Goal: Navigation & Orientation: Find specific page/section

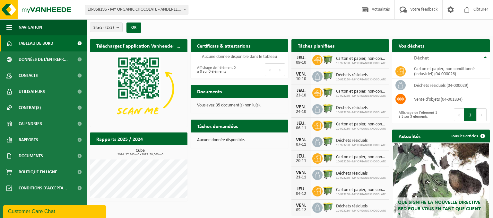
click at [331, 26] on div "Site(s) (2/2) Tout sélectionner Tout désélectionner Sélectionner les actifs MY …" at bounding box center [290, 27] width 407 height 17
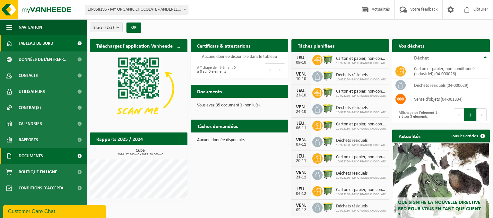
click at [46, 156] on link "Documents" at bounding box center [43, 156] width 87 height 16
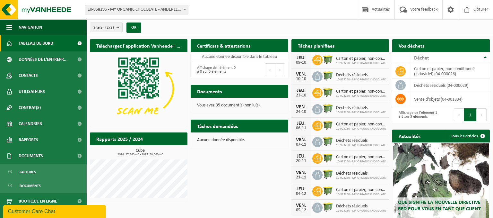
click at [117, 21] on div "Site(s) (2/2) Tout sélectionner Tout désélectionner Sélectionner les actifs MY …" at bounding box center [118, 28] width 62 height 14
click at [116, 27] on button "Site(s) (2/2)" at bounding box center [106, 27] width 33 height 10
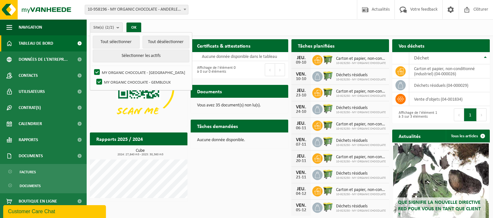
click at [117, 30] on button "Site(s) (2/2)" at bounding box center [106, 27] width 33 height 10
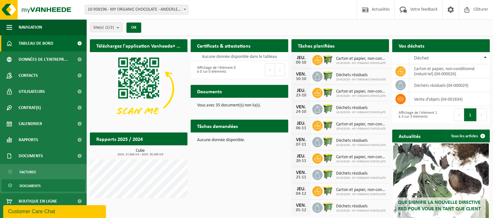
click at [41, 187] on link "Documents" at bounding box center [44, 185] width 84 height 12
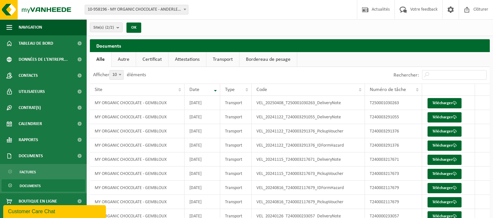
click at [256, 59] on link "Bordereau de pesage" at bounding box center [269, 59] width 58 height 15
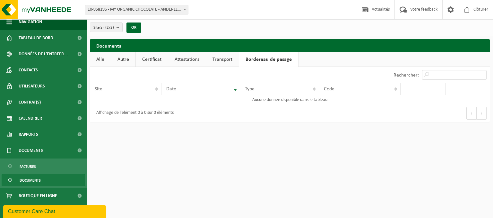
scroll to position [7, 0]
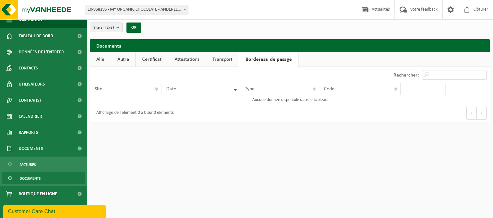
click at [36, 178] on span "Documents" at bounding box center [30, 178] width 21 height 12
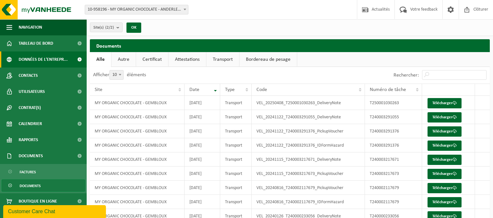
click at [43, 60] on span "Données de l'entrepr..." at bounding box center [43, 59] width 49 height 16
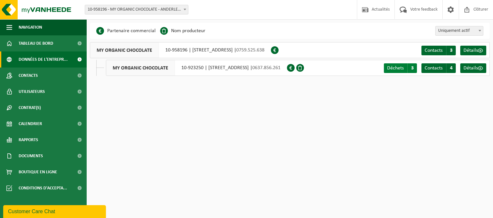
click at [407, 70] on link "Déchets A 3" at bounding box center [400, 68] width 33 height 10
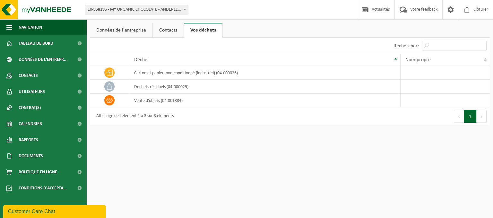
click at [161, 170] on html "Site: 10-958196 - MY ORGANIC CHOCOLATE - ANDERLECHT 10-923250 - MY ORGANIC CHOC…" at bounding box center [246, 109] width 493 height 218
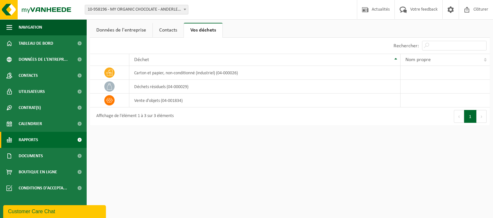
click at [31, 141] on span "Rapports" at bounding box center [29, 140] width 20 height 16
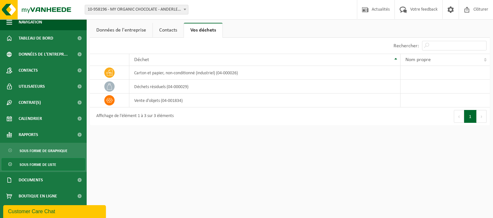
scroll to position [7, 0]
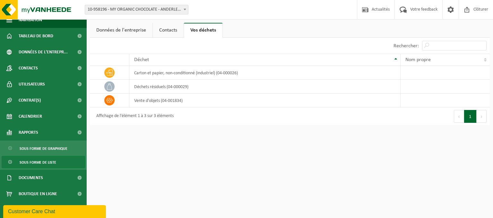
click at [49, 162] on span "Sous forme de liste" at bounding box center [38, 162] width 37 height 12
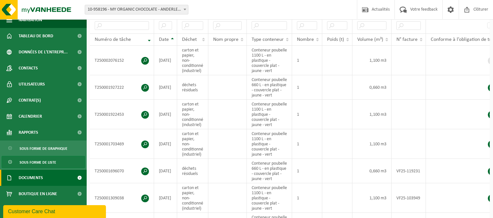
scroll to position [170, 0]
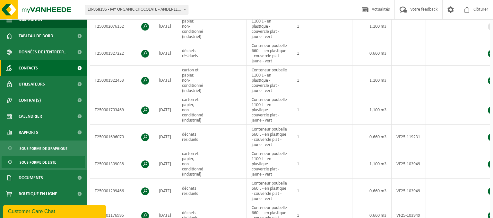
click at [41, 69] on link "Contacts" at bounding box center [43, 68] width 87 height 16
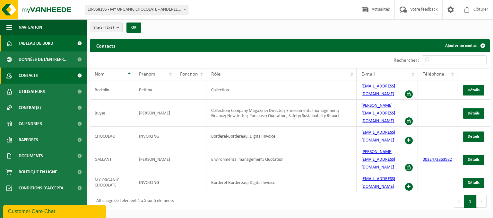
click at [34, 40] on span "Tableau de bord" at bounding box center [36, 43] width 35 height 16
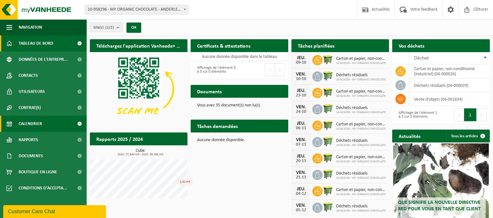
click at [34, 124] on span "Calendrier" at bounding box center [30, 124] width 23 height 16
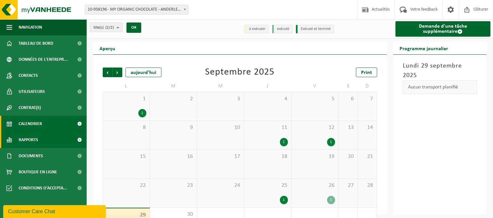
click at [35, 140] on span "Rapports" at bounding box center [29, 140] width 20 height 16
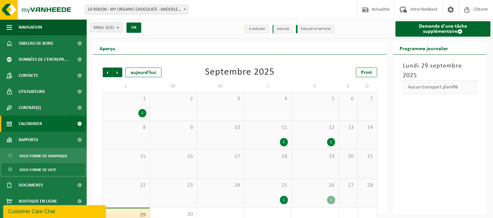
click at [35, 171] on span "Sous forme de liste" at bounding box center [38, 170] width 37 height 12
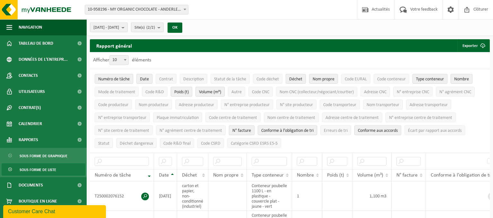
click at [256, 61] on div "Afficher 10 25 50 100 10 éléments" at bounding box center [290, 60] width 400 height 17
click at [42, 41] on span "Tableau de bord" at bounding box center [36, 43] width 35 height 16
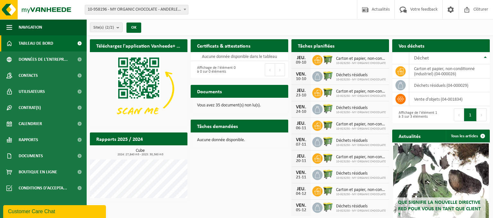
click at [331, 45] on h2 "Tâches planifiées" at bounding box center [316, 45] width 49 height 13
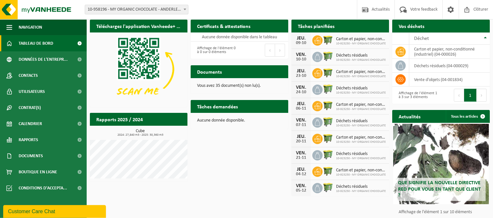
scroll to position [37, 0]
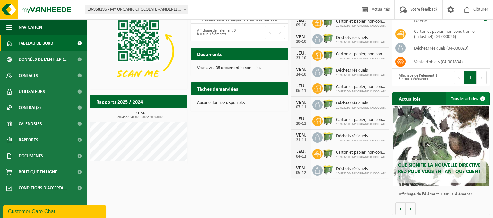
click at [484, 98] on span at bounding box center [483, 98] width 13 height 13
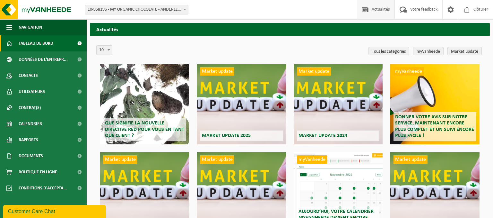
click at [38, 44] on span "Tableau de bord" at bounding box center [36, 43] width 35 height 16
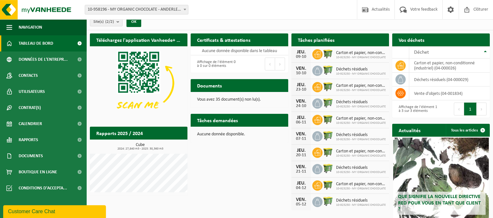
scroll to position [37, 0]
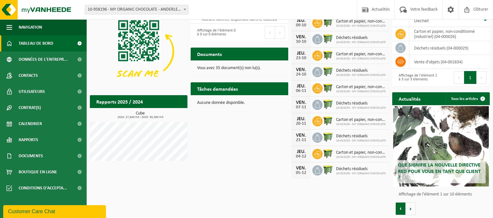
click at [402, 211] on button "Vorige" at bounding box center [401, 208] width 10 height 13
click at [378, 206] on div "Téléchargez l'application Vanheede+ maintenant! Cachez Certificats & attestatio…" at bounding box center [289, 108] width 403 height 219
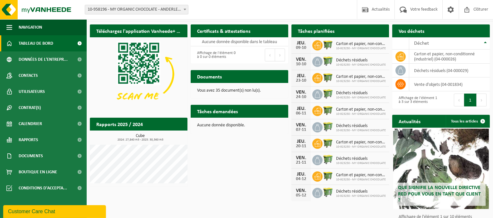
scroll to position [0, 0]
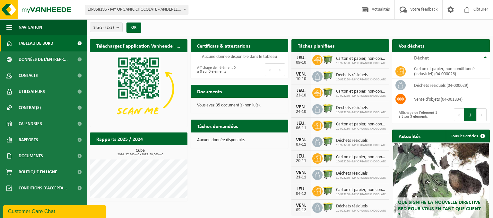
click at [348, 111] on span "10-923250 - MY ORGANIC CHOCOLATE" at bounding box center [361, 113] width 50 height 4
click at [332, 46] on h2 "Tâches planifiées" at bounding box center [316, 45] width 49 height 13
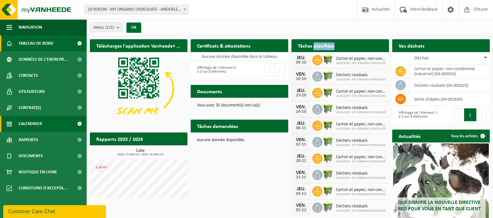
click at [35, 125] on span "Calendrier" at bounding box center [30, 124] width 23 height 16
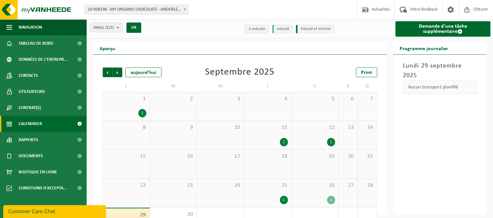
click at [255, 29] on li "à exécuter" at bounding box center [256, 29] width 25 height 9
click at [22, 40] on span "Tableau de bord" at bounding box center [36, 43] width 35 height 16
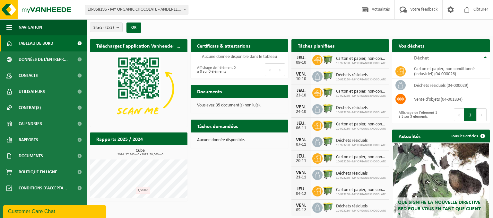
click at [325, 16] on div "Site: 10-958196 - MY ORGANIC CHOCOLATE - ANDERLECHT 10-923250 - MY ORGANIC CHOC…" at bounding box center [246, 10] width 493 height 20
